Goal: Unclear

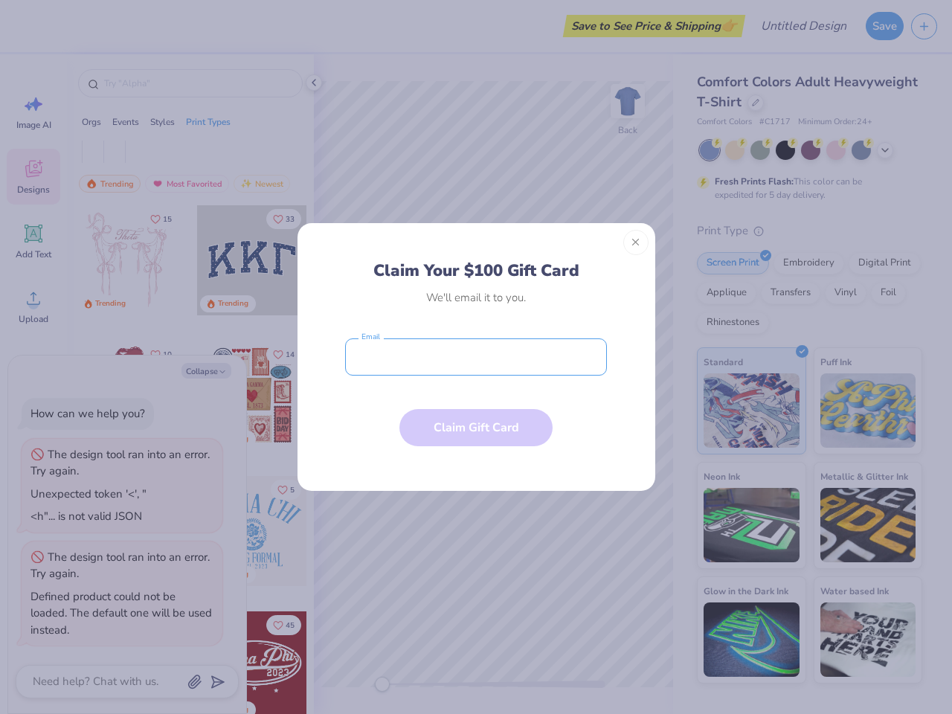
type textarea "x"
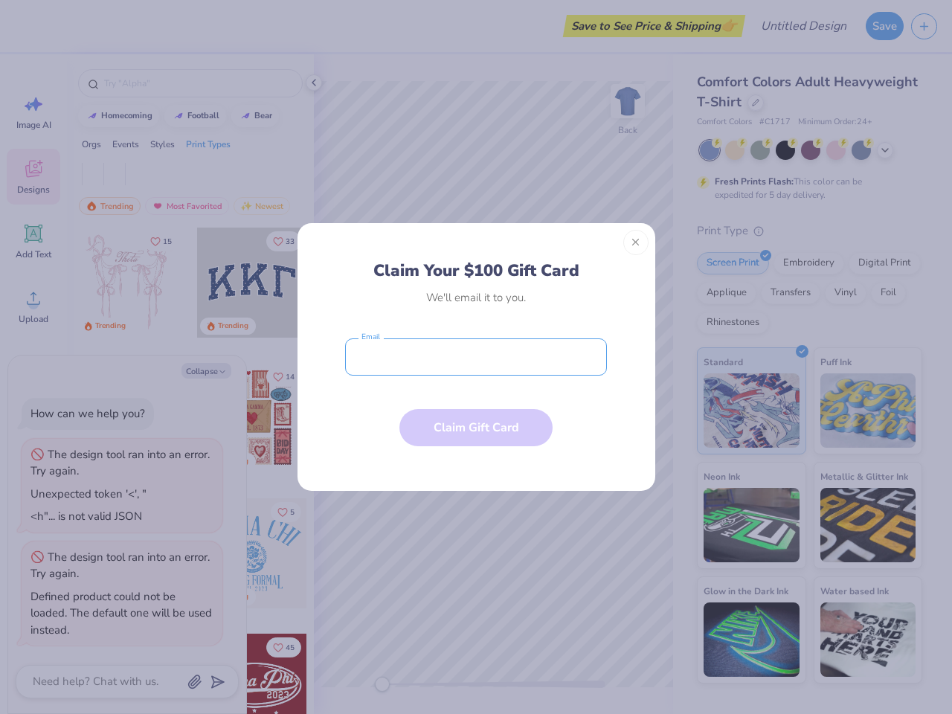
click at [476, 357] on input "email" at bounding box center [476, 357] width 262 height 37
click at [636, 243] on button "Close" at bounding box center [636, 242] width 25 height 25
